Goal: Task Accomplishment & Management: Use online tool/utility

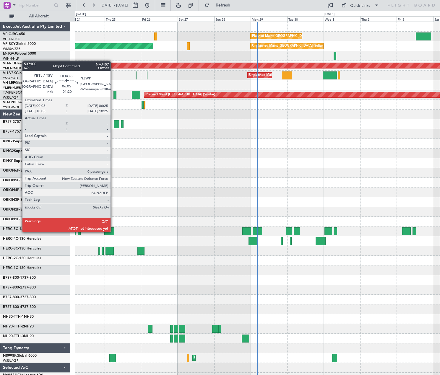
click at [113, 232] on div at bounding box center [109, 231] width 10 height 8
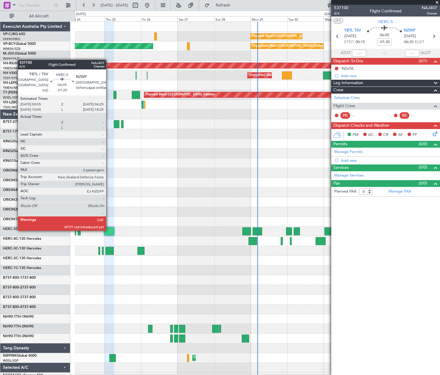
click at [109, 230] on div at bounding box center [109, 231] width 10 height 8
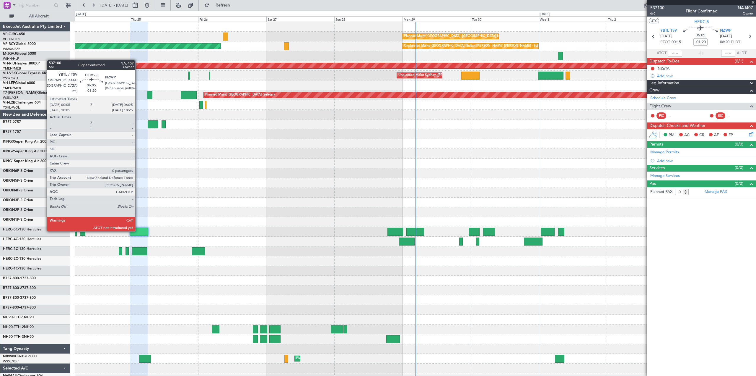
click at [138, 230] on div at bounding box center [139, 231] width 18 height 8
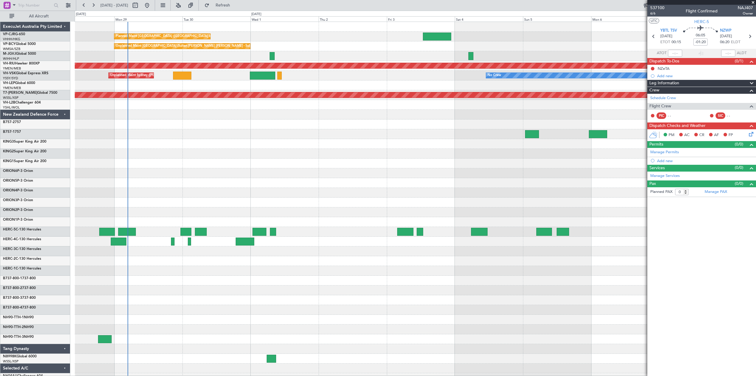
click at [440, 120] on div at bounding box center [415, 124] width 681 height 10
click at [65, 114] on div "New Zealand Defence Force" at bounding box center [35, 115] width 70 height 10
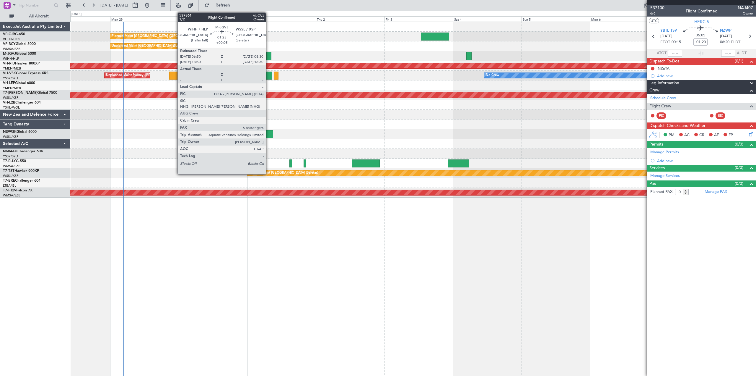
click at [269, 55] on div at bounding box center [268, 56] width 5 height 8
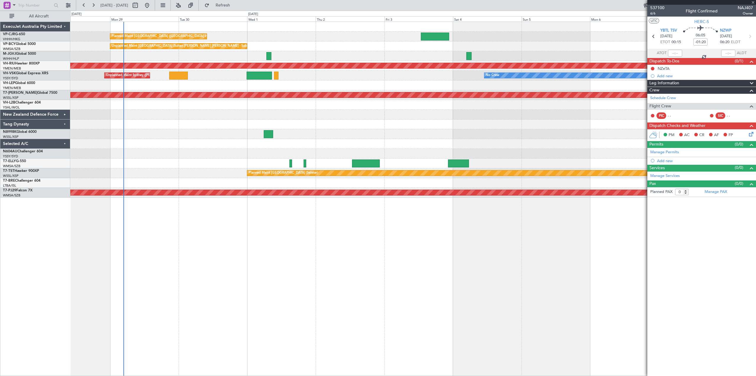
type input "+00:05"
type input "6"
